Goal: Information Seeking & Learning: Learn about a topic

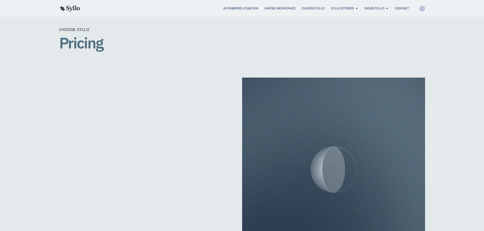
scroll to position [994, 0]
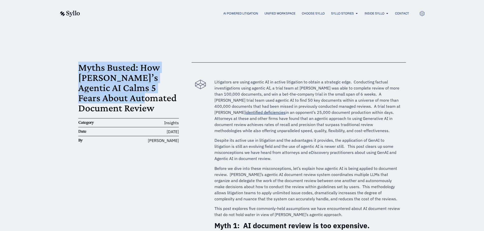
drag, startPoint x: 78, startPoint y: 65, endPoint x: 134, endPoint y: 98, distance: 65.1
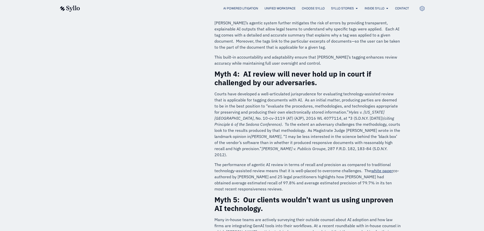
scroll to position [508, 0]
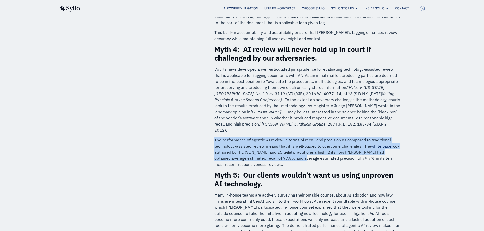
drag, startPoint x: 214, startPoint y: 128, endPoint x: 280, endPoint y: 144, distance: 68.2
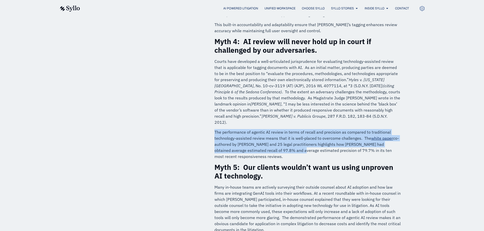
scroll to position [474, 0]
